Goal: Check status: Check status

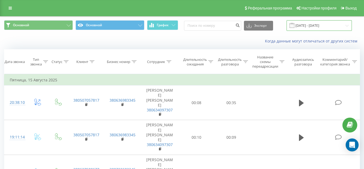
click at [345, 28] on input "[DATE] - [DATE]" at bounding box center [319, 25] width 65 height 11
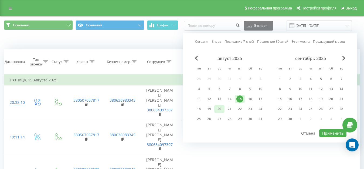
click at [219, 110] on div "20" at bounding box center [219, 108] width 7 height 7
click at [330, 134] on button "Применить" at bounding box center [332, 133] width 27 height 8
type input "[DATE] - [DATE]"
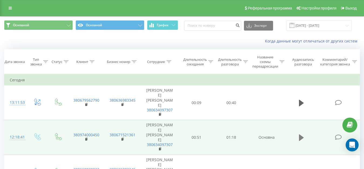
click at [300, 138] on icon at bounding box center [301, 137] width 5 height 6
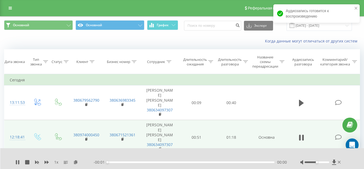
drag, startPoint x: 316, startPoint y: 162, endPoint x: 354, endPoint y: 159, distance: 38.4
click at [354, 159] on div "1 x - 00:01 00:00 00:00" at bounding box center [182, 158] width 364 height 21
click at [242, 161] on div "00:02" at bounding box center [190, 162] width 167 height 2
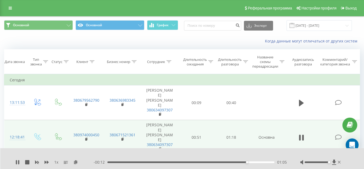
click at [217, 162] on div "01:05" at bounding box center [190, 162] width 167 height 2
click at [301, 138] on icon at bounding box center [301, 138] width 5 height 8
